Goal: Task Accomplishment & Management: Manage account settings

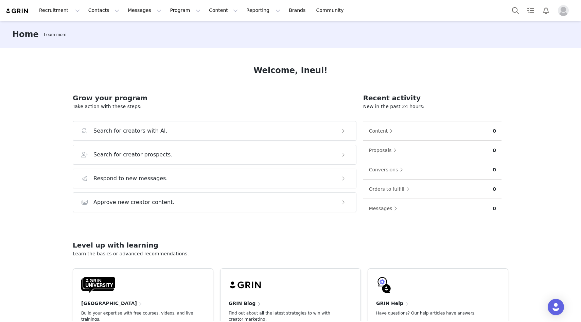
click at [243, 100] on h2 "Grow your program" at bounding box center [214, 98] width 283 height 10
click at [557, 11] on img "Profile" at bounding box center [562, 10] width 11 height 11
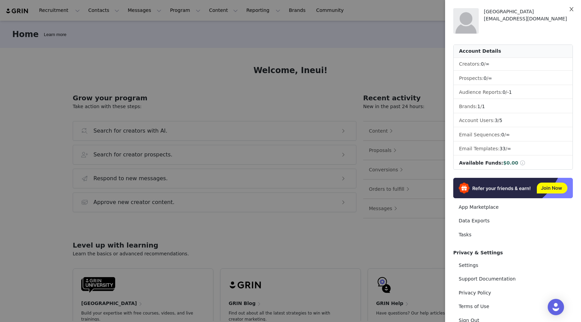
click at [572, 6] on button "Close" at bounding box center [571, 9] width 19 height 19
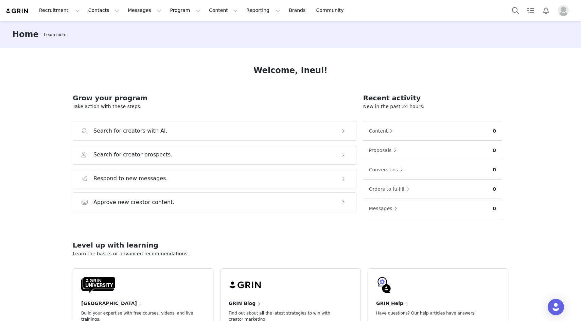
click at [563, 11] on img "Profile" at bounding box center [562, 10] width 11 height 11
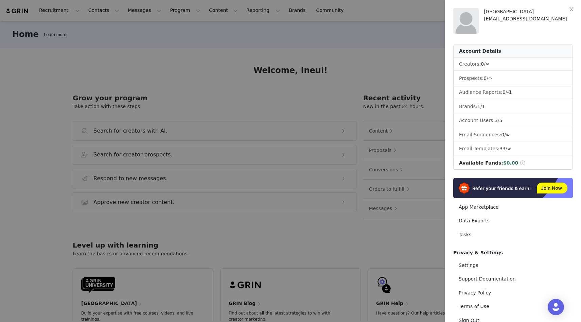
scroll to position [22, 0]
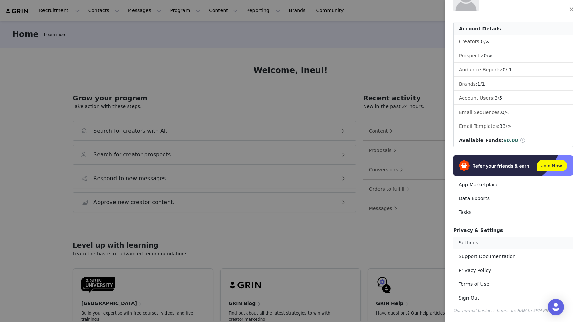
click at [464, 245] on link "Settings" at bounding box center [513, 242] width 120 height 13
select select "UTC"
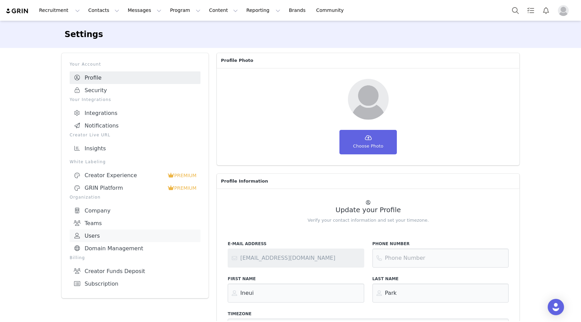
click at [98, 230] on link "Users" at bounding box center [135, 235] width 131 height 13
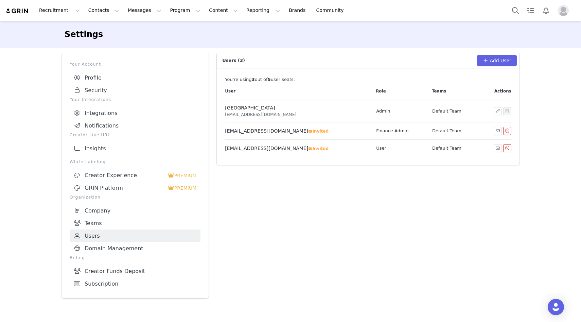
click at [461, 151] on td "Default Team" at bounding box center [453, 148] width 52 height 17
click at [479, 57] on button "Add User" at bounding box center [497, 60] width 40 height 11
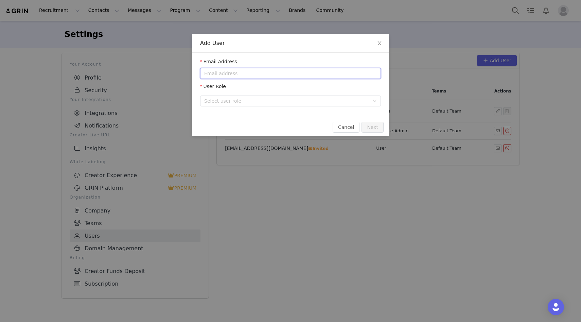
click at [300, 75] on input "email" at bounding box center [290, 73] width 181 height 11
type input "ㅇ"
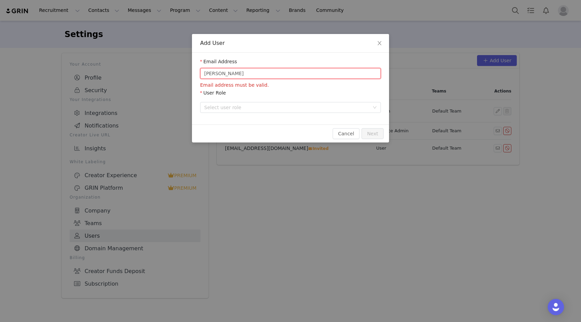
drag, startPoint x: 229, startPoint y: 70, endPoint x: 152, endPoint y: 71, distance: 76.4
click at [152, 71] on div "Add User Email Address [PERSON_NAME] Email address must be valid. User Role Sel…" at bounding box center [290, 161] width 581 height 322
paste input "@[DOMAIN_NAME] hellen"
drag, startPoint x: 249, startPoint y: 75, endPoint x: 279, endPoint y: 75, distance: 30.6
click at [279, 75] on input "[PERSON_NAME][EMAIL_ADDRESS][DOMAIN_NAME] hellen" at bounding box center [290, 73] width 181 height 11
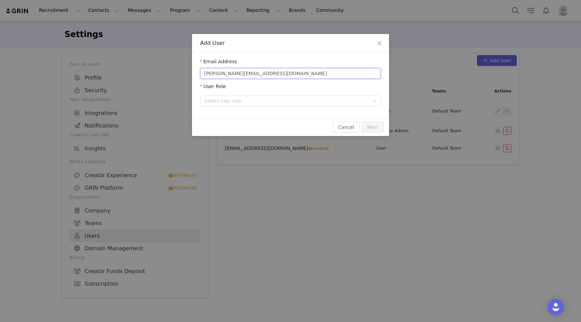
type input "[PERSON_NAME][EMAIL_ADDRESS][DOMAIN_NAME]"
click at [382, 103] on div "Email Address [PERSON_NAME][EMAIL_ADDRESS][DOMAIN_NAME] User Role Select user r…" at bounding box center [290, 85] width 197 height 65
click at [363, 100] on div "Select user role" at bounding box center [286, 100] width 165 height 7
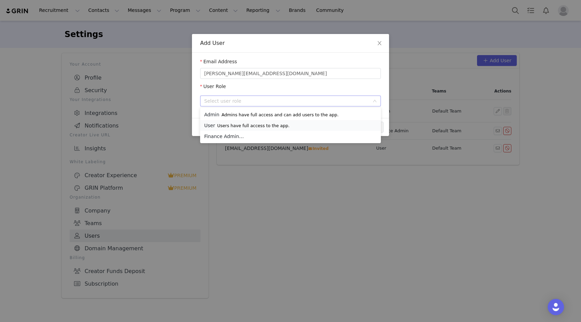
click at [292, 123] on li "User Users have full access to the app." at bounding box center [290, 125] width 181 height 11
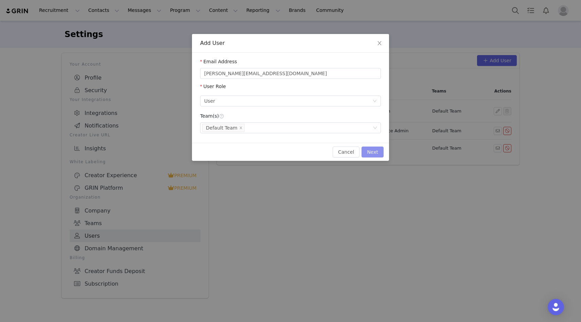
click at [374, 152] on button "Next" at bounding box center [372, 151] width 22 height 11
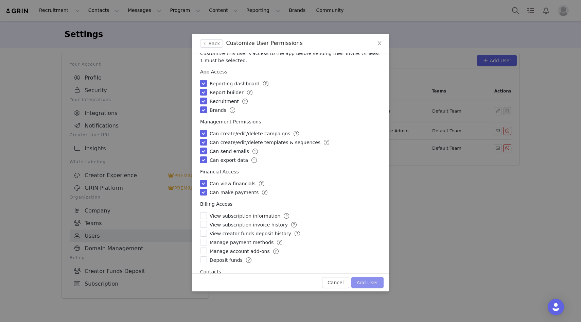
scroll to position [29, 0]
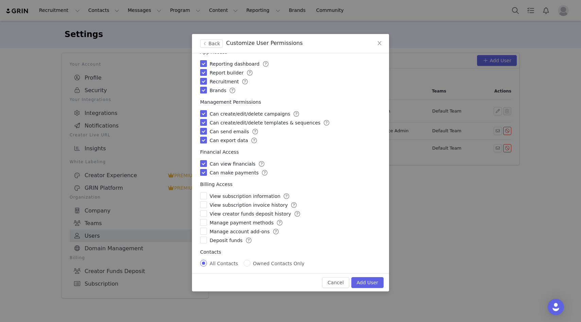
click at [237, 202] on span "View subscription invoice history" at bounding box center [248, 204] width 78 height 7
click at [204, 197] on input "checkbox" at bounding box center [203, 195] width 7 height 7
checkbox input "true"
click at [203, 204] on input "checkbox" at bounding box center [203, 204] width 7 height 7
checkbox input "true"
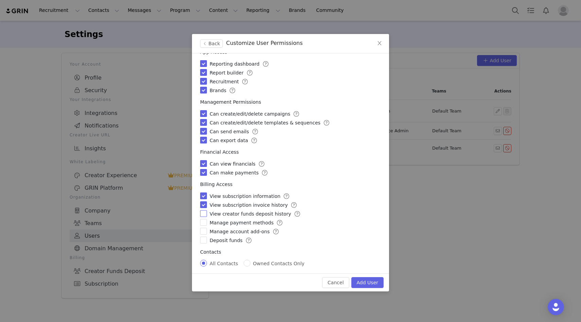
click at [205, 217] on label at bounding box center [203, 213] width 7 height 7
click at [205, 217] on input "checkbox" at bounding box center [203, 213] width 7 height 7
checkbox input "true"
click at [205, 225] on input "checkbox" at bounding box center [203, 222] width 7 height 7
checkbox input "true"
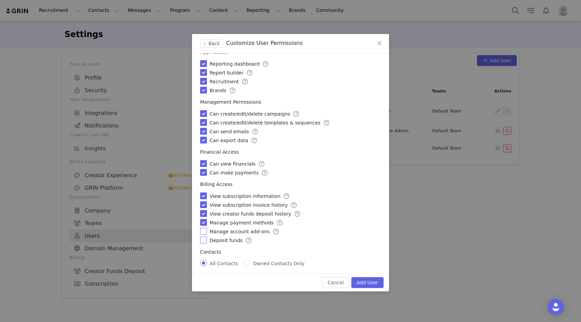
drag, startPoint x: 204, startPoint y: 232, endPoint x: 203, endPoint y: 240, distance: 8.5
click at [204, 232] on input "checkbox" at bounding box center [203, 230] width 7 height 7
checkbox input "true"
click at [203, 241] on input "checkbox" at bounding box center [203, 239] width 7 height 7
checkbox input "true"
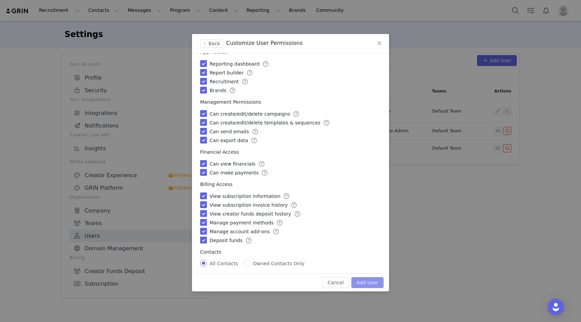
click at [368, 282] on button "Add User" at bounding box center [367, 282] width 32 height 11
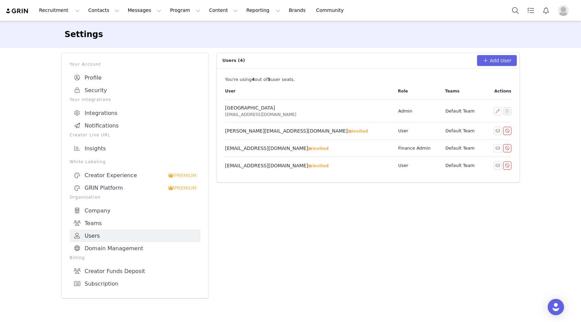
drag, startPoint x: 259, startPoint y: 132, endPoint x: 277, endPoint y: 153, distance: 28.7
click at [276, 153] on tbody "Ineui Park [EMAIL_ADDRESS][DOMAIN_NAME] Admin Default Team [PERSON_NAME][EMAIL_…" at bounding box center [368, 137] width 286 height 74
click at [277, 153] on td "[EMAIL_ADDRESS][DOMAIN_NAME] Invited" at bounding box center [309, 148] width 169 height 17
click at [253, 157] on td "[EMAIL_ADDRESS][DOMAIN_NAME] Invited" at bounding box center [309, 165] width 169 height 17
click at [247, 129] on span "[PERSON_NAME][EMAIL_ADDRESS][DOMAIN_NAME]" at bounding box center [286, 130] width 123 height 5
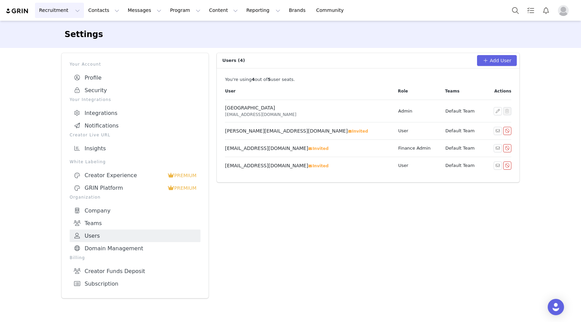
click at [72, 11] on button "Recruitment Recruitment" at bounding box center [59, 10] width 49 height 15
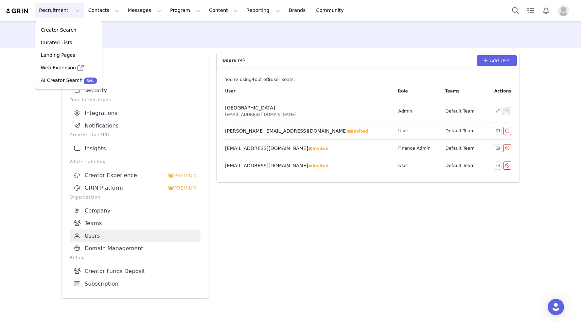
click at [20, 11] on img at bounding box center [17, 11] width 24 height 6
